Goal: Task Accomplishment & Management: Complete application form

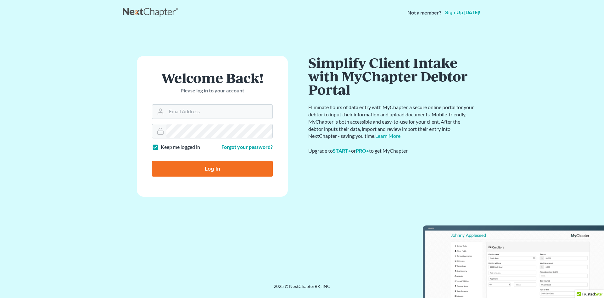
click at [458, 13] on link "Sign up today!" at bounding box center [462, 12] width 37 height 5
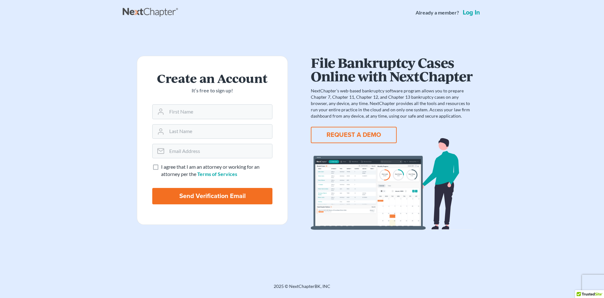
drag, startPoint x: 536, startPoint y: 128, endPoint x: 526, endPoint y: 132, distance: 10.6
click at [536, 128] on main "Create an Account It’s free to sign up! I agree that I am an attorney or workin…" at bounding box center [302, 146] width 604 height 242
click at [344, 133] on button "REQUEST A DEMO" at bounding box center [354, 135] width 86 height 16
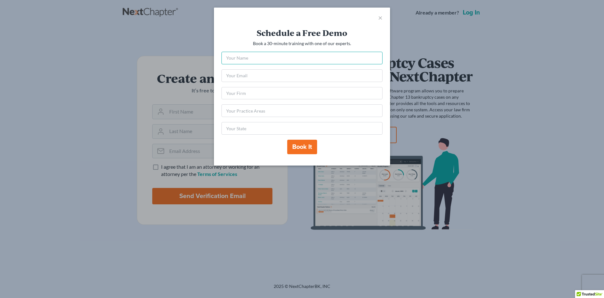
click at [299, 55] on input "text" at bounding box center [302, 58] width 161 height 13
type input "Cynthia Traina"
type input "ctraina@tulane.edu"
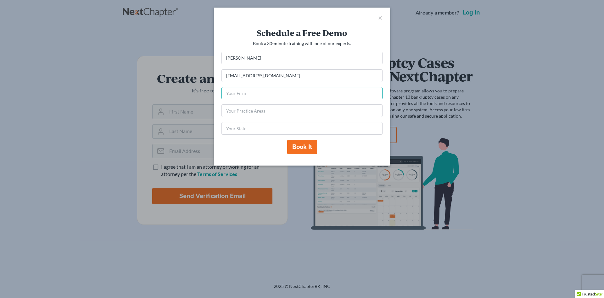
type input "Cynthia Traina"
type input "LA"
click at [245, 57] on input "Cynthia Traina" at bounding box center [302, 58] width 161 height 13
drag, startPoint x: 243, startPoint y: 57, endPoint x: 581, endPoint y: 72, distance: 338.8
click at [243, 57] on input "Cynthia Traina" at bounding box center [302, 58] width 161 height 13
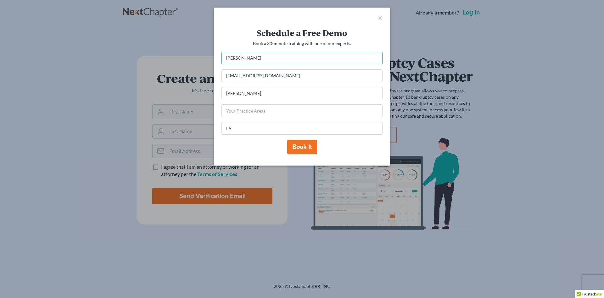
type input "Cynthia Lee Traina"
drag, startPoint x: 203, startPoint y: 77, endPoint x: 179, endPoint y: 78, distance: 24.2
click at [179, 78] on div "× Schedule a Free Demo Book a 30-minute training with one of our experts. Cynth…" at bounding box center [302, 149] width 604 height 298
type input "cytraina@yahoo.com"
drag, startPoint x: 273, startPoint y: 94, endPoint x: 187, endPoint y: 94, distance: 86.3
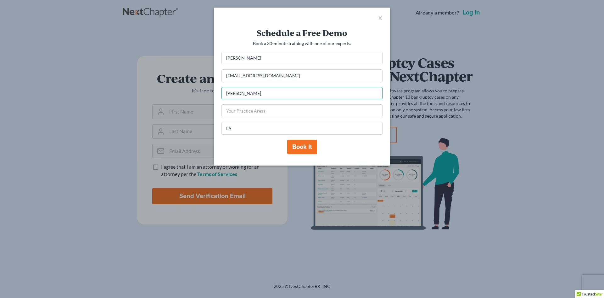
click at [187, 94] on div "× Schedule a Free Demo Book a 30-minute training with one of our experts. Cynth…" at bounding box center [302, 149] width 604 height 298
type input "Cynthia Lee Traina"
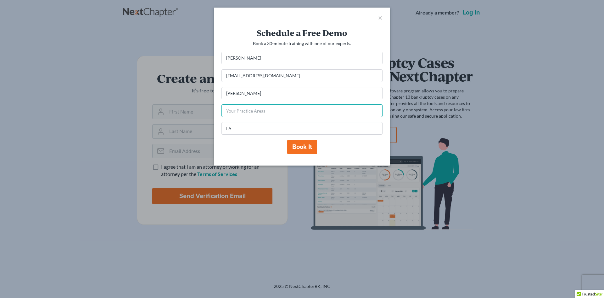
click at [241, 110] on input "text" at bounding box center [302, 110] width 161 height 13
type input "Bankruptcy"
click at [293, 147] on button "Book it" at bounding box center [302, 146] width 30 height 14
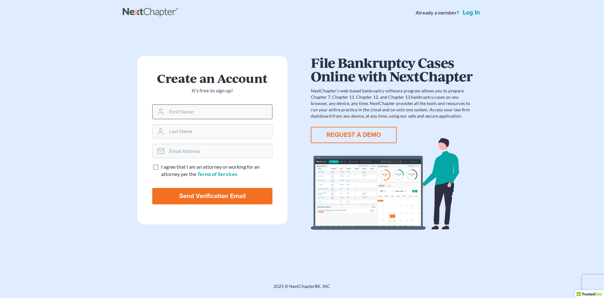
click at [202, 116] on input "text" at bounding box center [219, 112] width 105 height 14
type input "Cynthia"
type input "Traina"
drag, startPoint x: 181, startPoint y: 152, endPoint x: 184, endPoint y: 150, distance: 3.2
click at [182, 151] on input "email" at bounding box center [219, 151] width 105 height 14
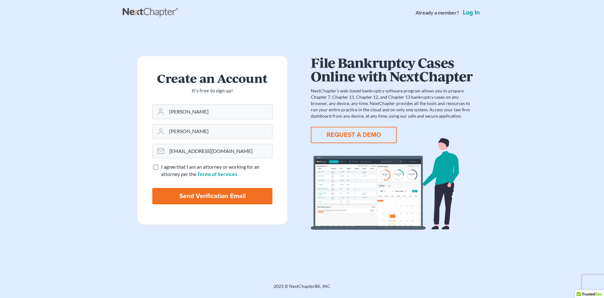
type input "cytraina@yahoo.com"
click at [161, 167] on label "I agree that I am an attorney or working for an attorney per the Terms of Servi…" at bounding box center [216, 170] width 111 height 14
click at [164, 167] on input "I agree that I am an attorney or working for an attorney per the Terms of Servi…" at bounding box center [166, 165] width 4 height 4
checkbox input "true"
click at [196, 195] on input "Send Verification Email" at bounding box center [212, 196] width 120 height 16
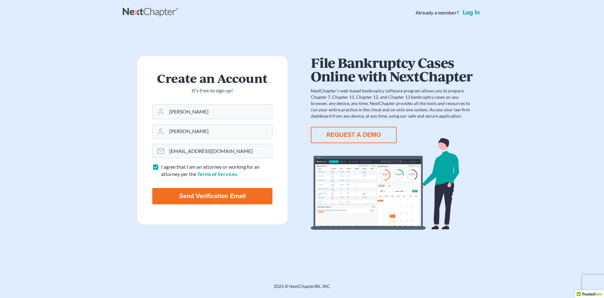
type input "Thinking..."
